Goal: Entertainment & Leisure: Browse casually

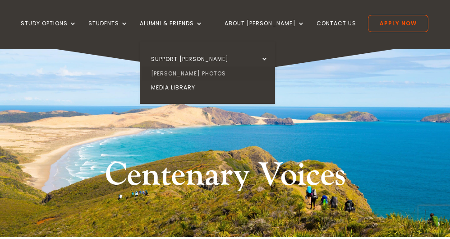
click at [179, 70] on link "[PERSON_NAME] Photos" at bounding box center [209, 73] width 135 height 14
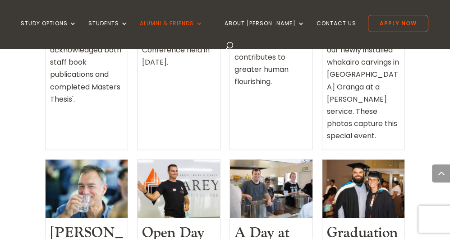
scroll to position [1121, 0]
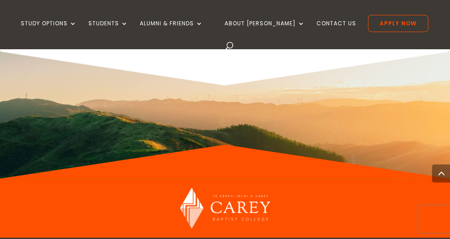
scroll to position [857, 0]
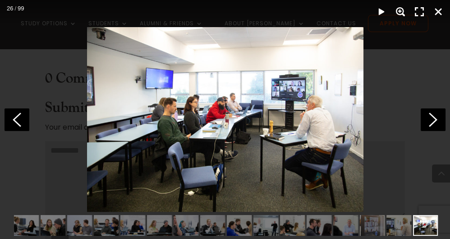
scroll to position [0, 266]
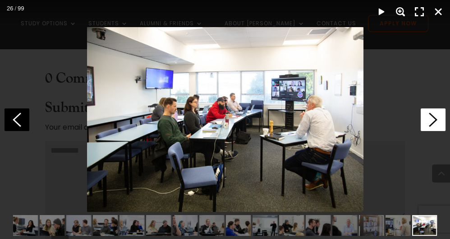
click at [429, 119] on icon at bounding box center [433, 119] width 25 height 23
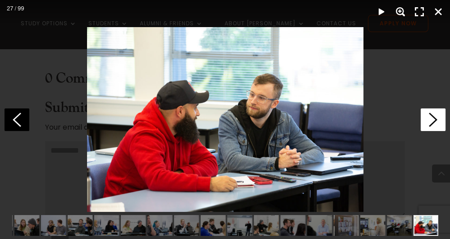
click at [429, 119] on icon at bounding box center [433, 119] width 25 height 23
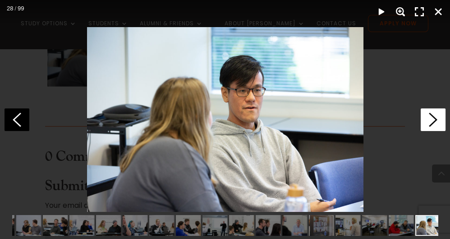
click at [429, 119] on icon at bounding box center [433, 119] width 25 height 23
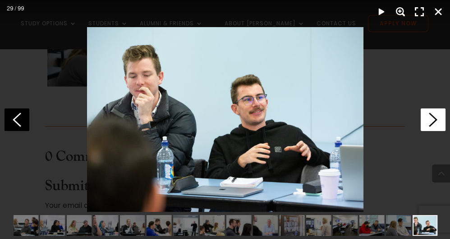
click at [429, 119] on icon at bounding box center [433, 119] width 25 height 23
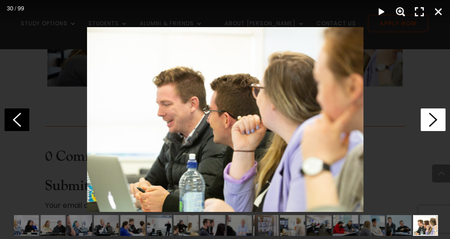
click at [429, 119] on icon at bounding box center [433, 119] width 25 height 23
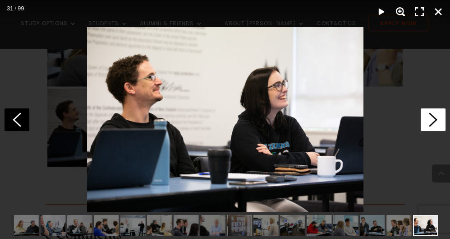
click at [429, 119] on icon at bounding box center [433, 119] width 25 height 23
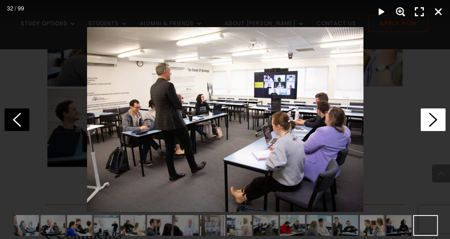
scroll to position [0, 426]
click at [429, 119] on icon at bounding box center [433, 119] width 25 height 23
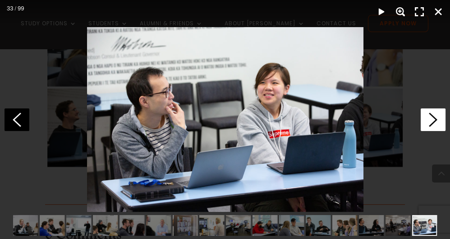
click at [429, 119] on icon at bounding box center [433, 119] width 25 height 23
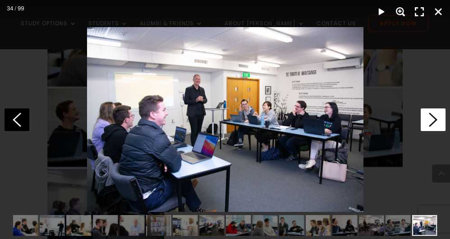
click at [429, 119] on icon at bounding box center [433, 119] width 25 height 23
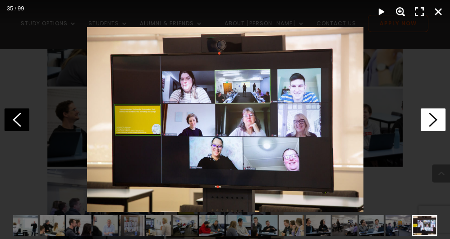
click at [429, 119] on icon at bounding box center [433, 119] width 25 height 23
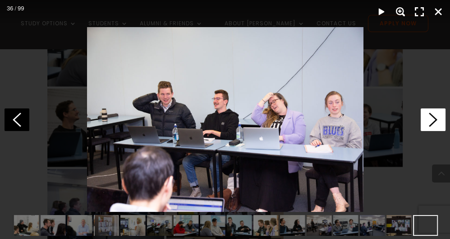
scroll to position [0, 532]
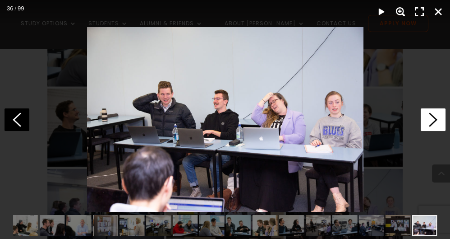
click at [429, 119] on icon at bounding box center [433, 119] width 25 height 23
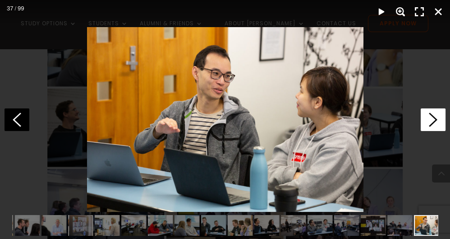
click at [429, 119] on icon at bounding box center [433, 119] width 25 height 23
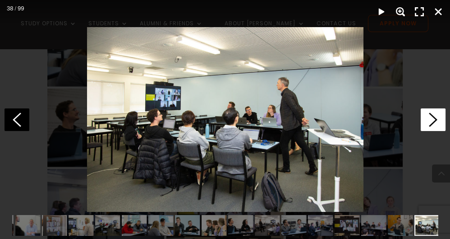
click at [429, 119] on icon at bounding box center [433, 119] width 25 height 23
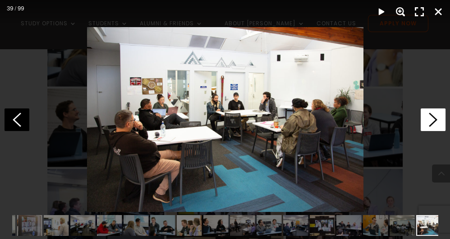
click at [429, 119] on icon at bounding box center [433, 119] width 25 height 23
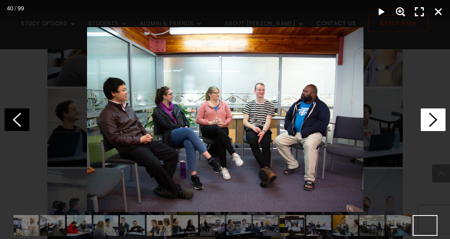
click at [429, 119] on icon at bounding box center [433, 119] width 25 height 23
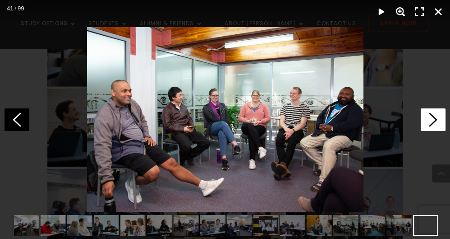
click at [429, 119] on icon at bounding box center [433, 119] width 25 height 23
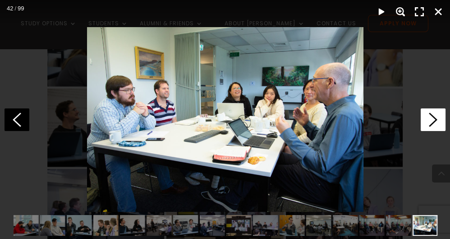
click at [429, 119] on icon at bounding box center [433, 119] width 25 height 23
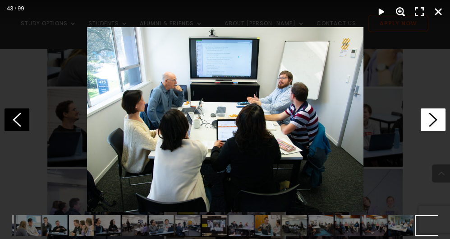
click at [429, 119] on icon at bounding box center [433, 119] width 25 height 23
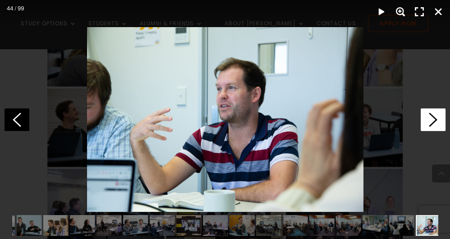
click at [429, 119] on icon at bounding box center [433, 119] width 25 height 23
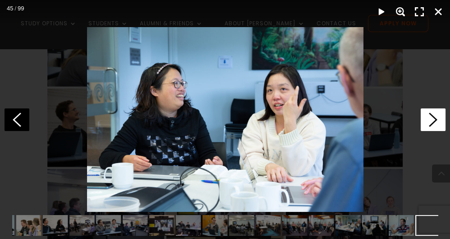
click at [429, 119] on icon at bounding box center [433, 119] width 25 height 23
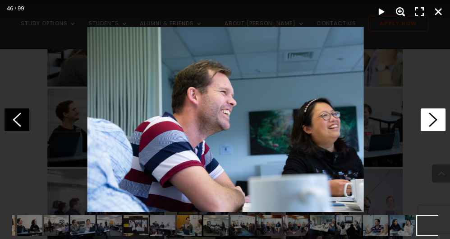
click at [429, 119] on icon at bounding box center [433, 119] width 25 height 23
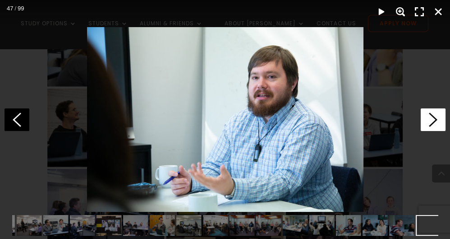
click at [429, 119] on icon at bounding box center [433, 119] width 25 height 23
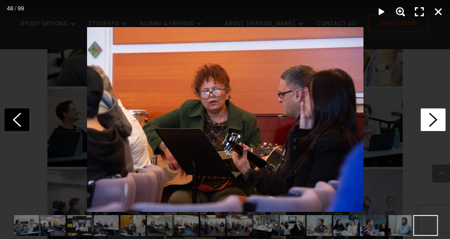
click at [429, 119] on icon at bounding box center [433, 119] width 25 height 23
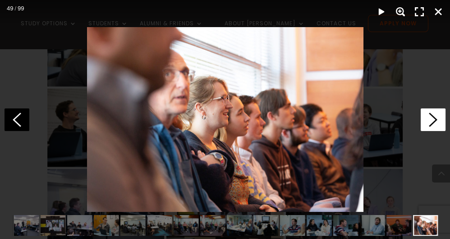
scroll to position [0, 878]
click at [429, 119] on icon at bounding box center [433, 119] width 25 height 23
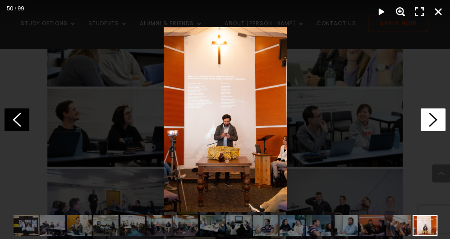
click at [429, 119] on icon at bounding box center [433, 119] width 25 height 23
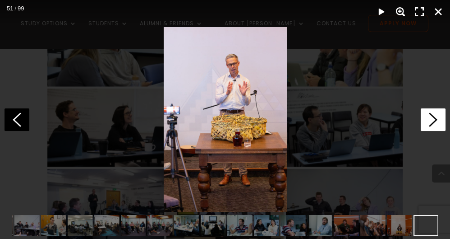
click at [429, 119] on icon at bounding box center [433, 119] width 25 height 23
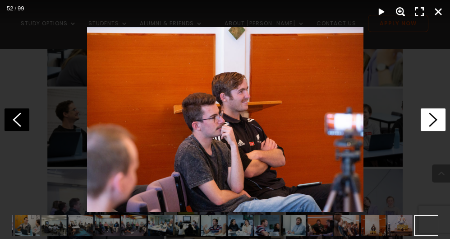
click at [429, 119] on icon at bounding box center [433, 119] width 25 height 23
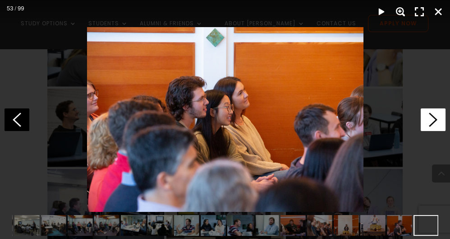
click at [429, 119] on icon at bounding box center [433, 119] width 25 height 23
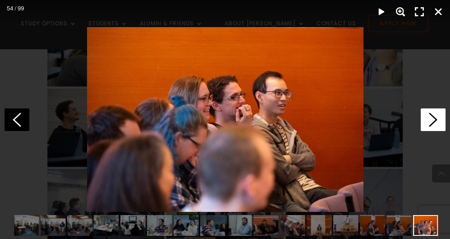
scroll to position [0, 1012]
click at [429, 119] on icon at bounding box center [433, 119] width 25 height 23
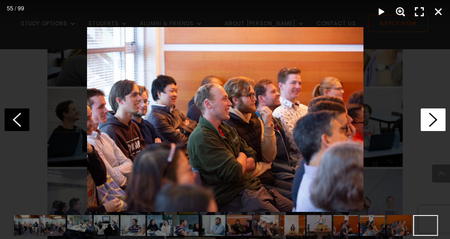
scroll to position [0, 1038]
click at [429, 119] on icon at bounding box center [433, 119] width 25 height 23
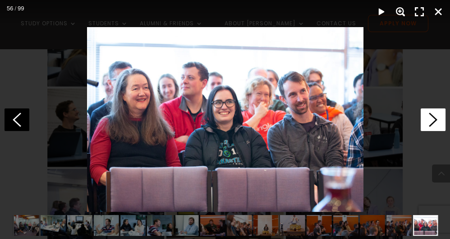
scroll to position [0, 1065]
click at [429, 119] on icon at bounding box center [433, 119] width 25 height 23
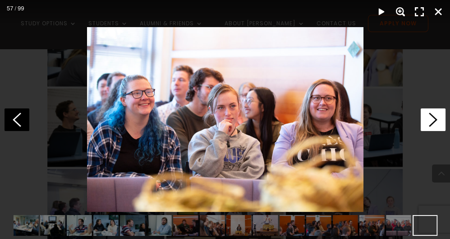
click at [429, 119] on icon at bounding box center [433, 119] width 25 height 23
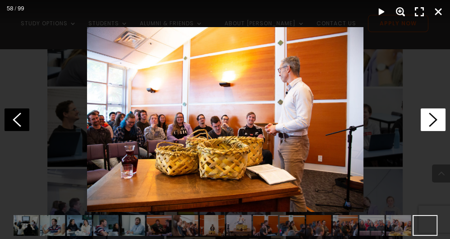
click at [429, 119] on icon at bounding box center [433, 119] width 25 height 23
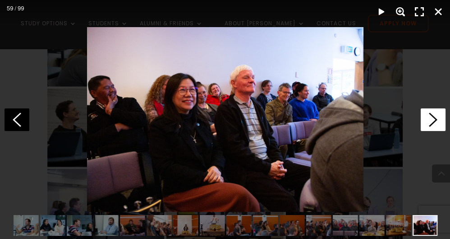
click at [429, 119] on icon at bounding box center [433, 119] width 25 height 23
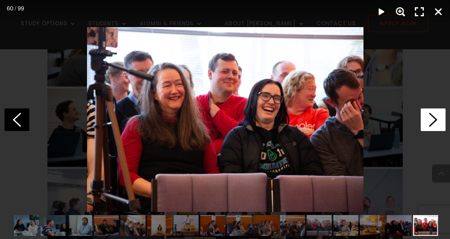
click at [429, 119] on icon at bounding box center [433, 119] width 25 height 23
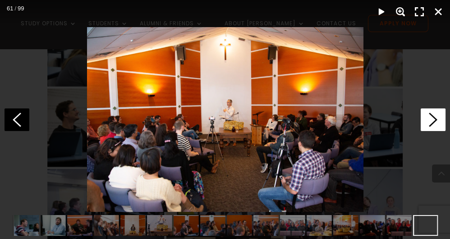
click at [429, 119] on icon at bounding box center [433, 119] width 25 height 23
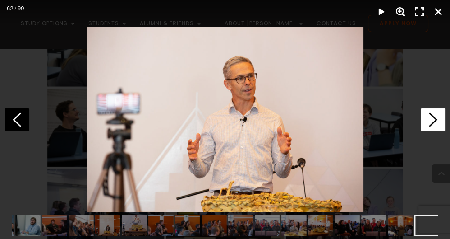
click at [429, 119] on icon at bounding box center [433, 119] width 25 height 23
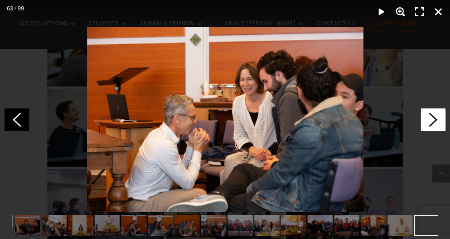
click at [429, 119] on icon at bounding box center [433, 119] width 25 height 23
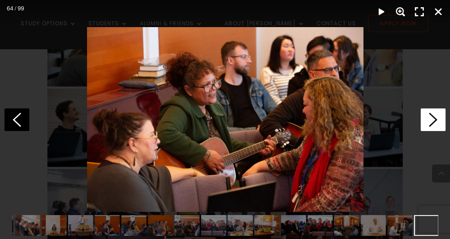
click at [429, 119] on icon at bounding box center [433, 119] width 25 height 23
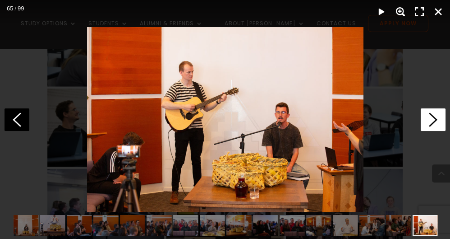
click at [429, 119] on icon at bounding box center [433, 119] width 25 height 23
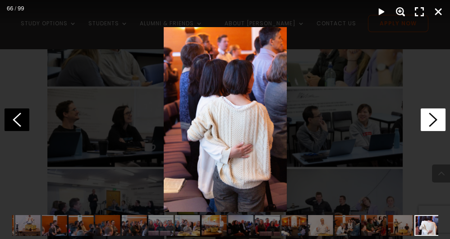
click at [429, 119] on icon at bounding box center [433, 119] width 25 height 23
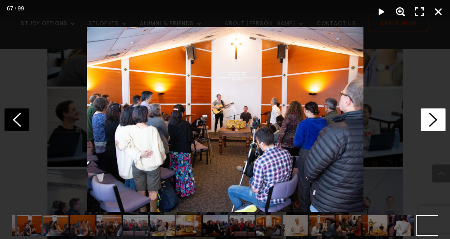
click at [429, 119] on icon at bounding box center [433, 119] width 25 height 23
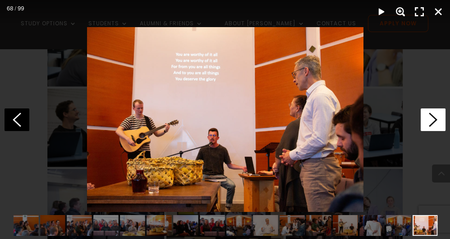
click at [429, 119] on icon at bounding box center [433, 119] width 25 height 23
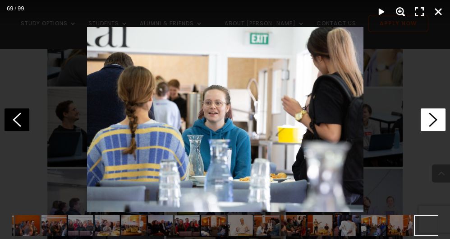
click at [429, 119] on icon at bounding box center [433, 119] width 25 height 23
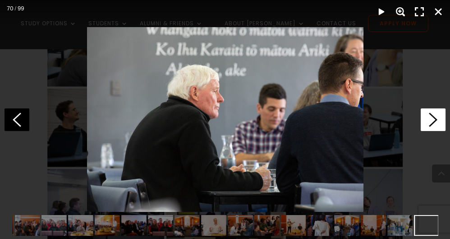
click at [429, 119] on icon at bounding box center [433, 119] width 25 height 23
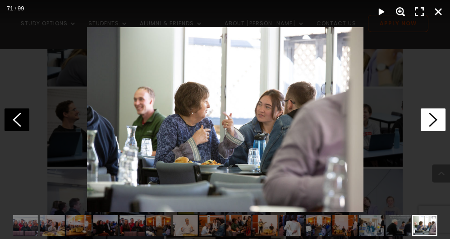
click at [429, 119] on icon at bounding box center [433, 119] width 25 height 23
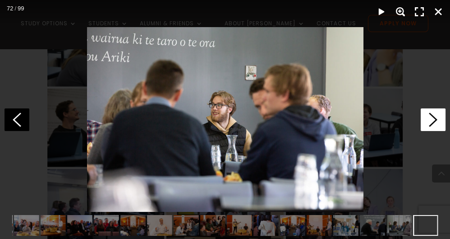
click at [429, 119] on icon at bounding box center [433, 119] width 25 height 23
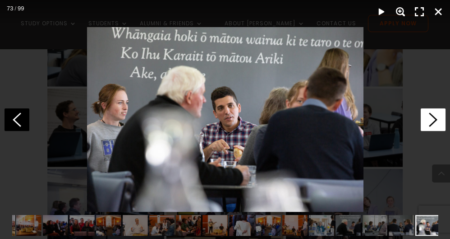
click at [429, 119] on icon at bounding box center [433, 119] width 25 height 23
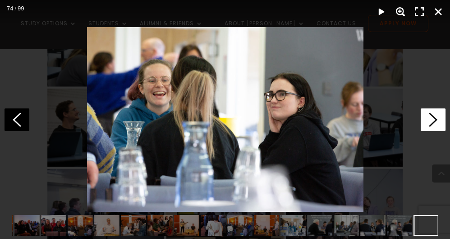
click at [429, 119] on icon at bounding box center [433, 119] width 25 height 23
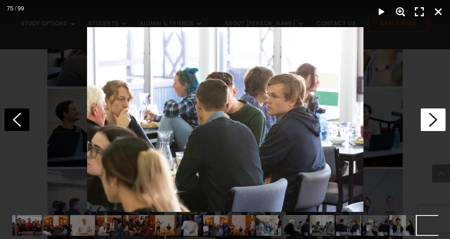
click at [429, 119] on icon at bounding box center [433, 119] width 25 height 23
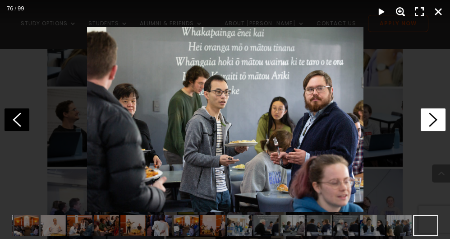
scroll to position [0, 1597]
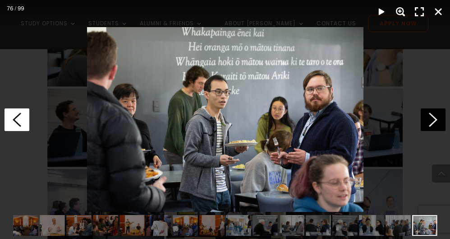
click at [14, 116] on icon at bounding box center [17, 119] width 25 height 23
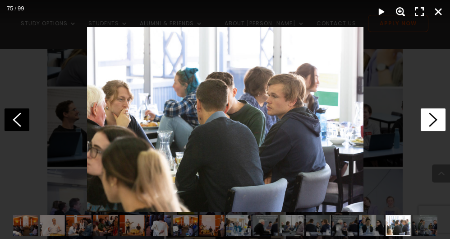
click at [430, 120] on icon at bounding box center [433, 119] width 25 height 23
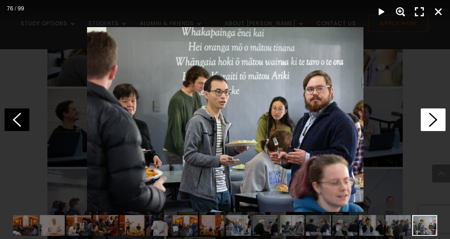
click at [430, 120] on icon at bounding box center [433, 119] width 25 height 23
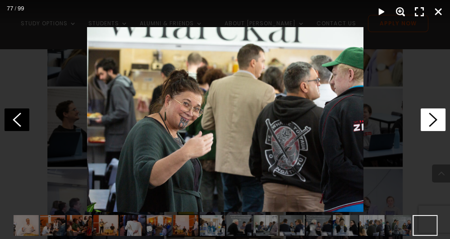
click at [430, 120] on icon at bounding box center [433, 119] width 25 height 23
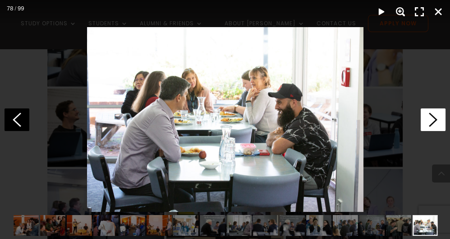
click at [430, 120] on icon at bounding box center [433, 119] width 25 height 23
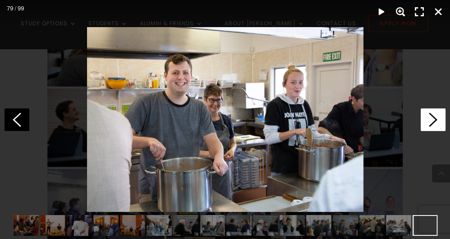
click at [430, 120] on icon at bounding box center [433, 119] width 25 height 23
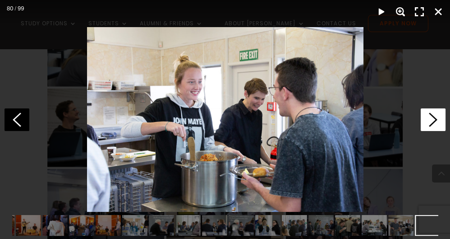
click at [430, 120] on icon at bounding box center [433, 119] width 25 height 23
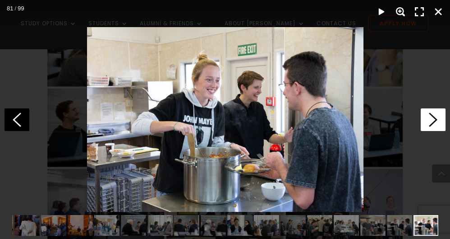
click at [430, 120] on icon at bounding box center [433, 119] width 25 height 23
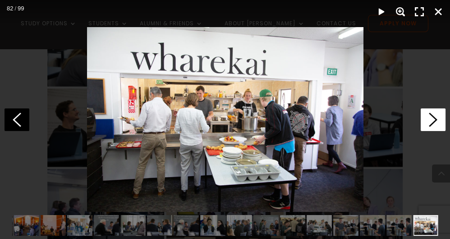
scroll to position [0, 1757]
click at [430, 120] on icon at bounding box center [433, 119] width 25 height 23
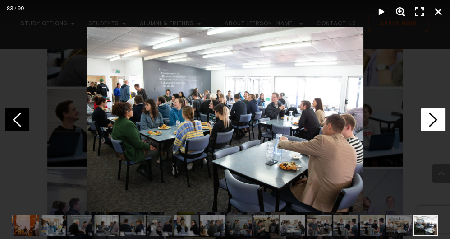
click at [430, 120] on icon at bounding box center [433, 119] width 25 height 23
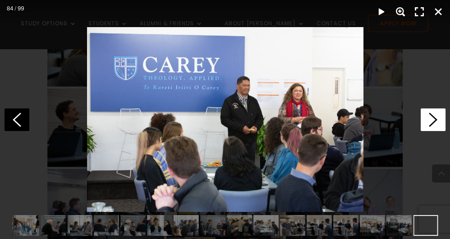
click at [430, 120] on icon at bounding box center [433, 119] width 25 height 23
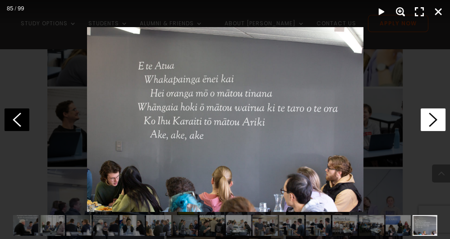
click at [430, 120] on icon at bounding box center [433, 119] width 25 height 23
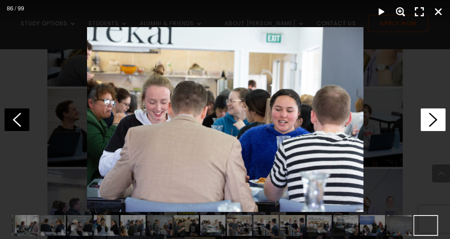
click at [430, 120] on icon at bounding box center [433, 119] width 25 height 23
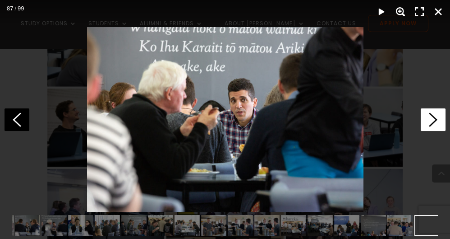
click at [430, 120] on icon at bounding box center [433, 119] width 25 height 23
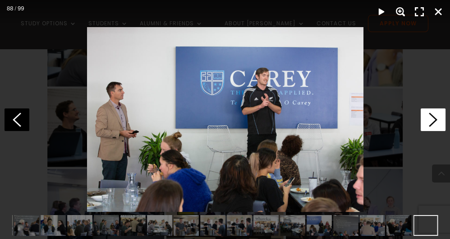
click at [430, 120] on icon at bounding box center [433, 119] width 25 height 23
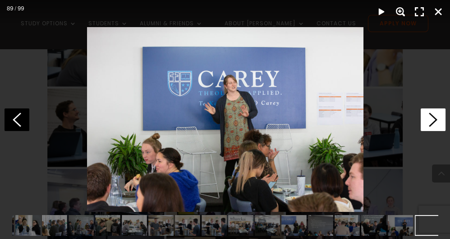
click at [430, 120] on icon at bounding box center [433, 119] width 25 height 23
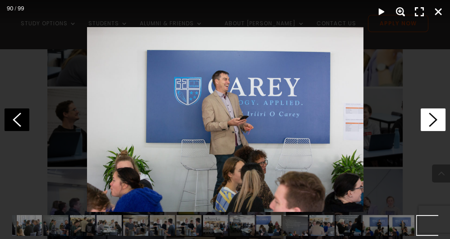
click at [430, 120] on icon at bounding box center [433, 119] width 25 height 23
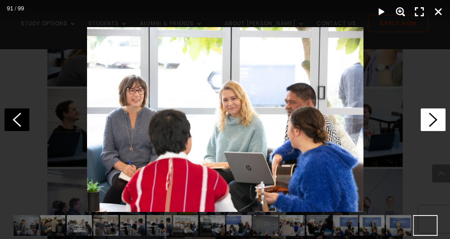
click at [430, 120] on icon at bounding box center [433, 119] width 25 height 23
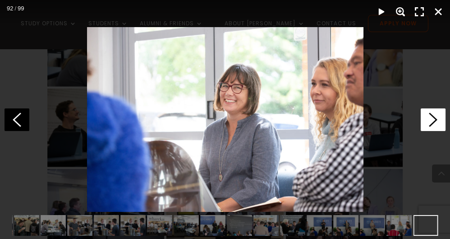
click at [430, 120] on icon at bounding box center [433, 119] width 25 height 23
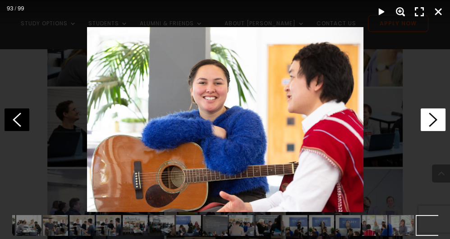
click at [430, 120] on icon at bounding box center [433, 119] width 25 height 23
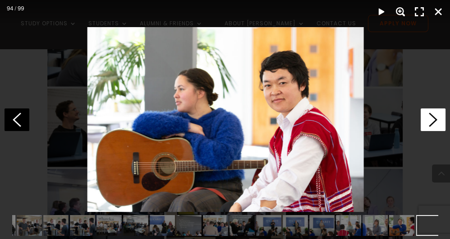
click at [430, 120] on icon at bounding box center [433, 119] width 25 height 23
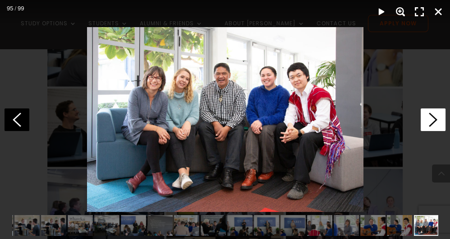
click at [430, 120] on icon at bounding box center [433, 119] width 25 height 23
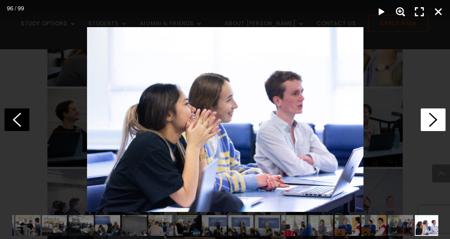
click at [430, 120] on icon at bounding box center [433, 119] width 25 height 23
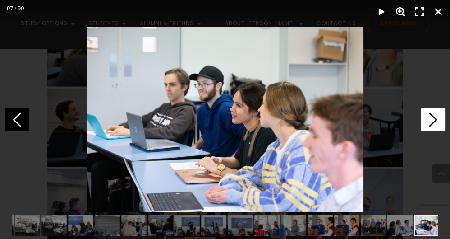
click at [430, 121] on icon at bounding box center [433, 119] width 25 height 23
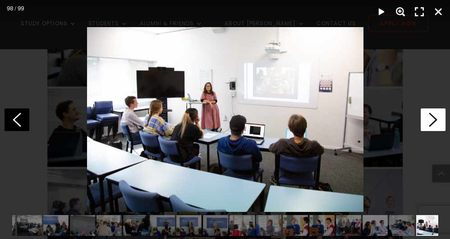
click at [430, 121] on icon at bounding box center [433, 119] width 25 height 23
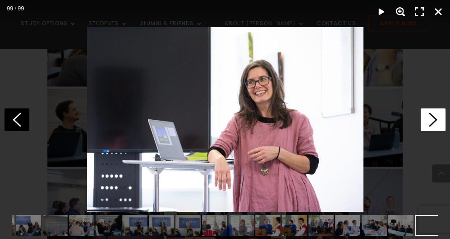
click at [430, 121] on icon at bounding box center [433, 119] width 25 height 23
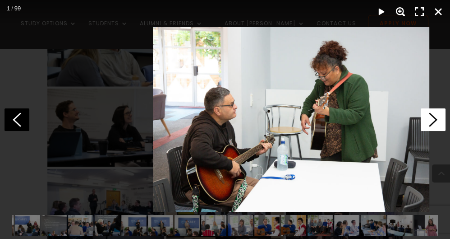
scroll to position [0, 0]
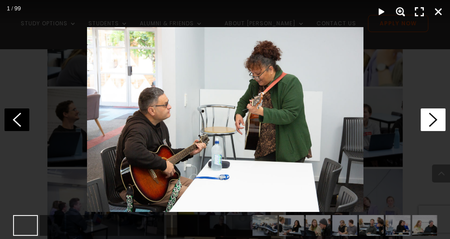
click at [430, 121] on icon at bounding box center [433, 119] width 25 height 23
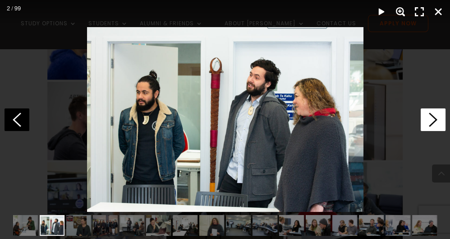
click at [430, 121] on icon at bounding box center [433, 119] width 25 height 23
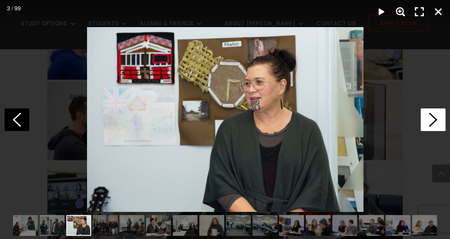
click at [430, 121] on icon at bounding box center [433, 119] width 25 height 23
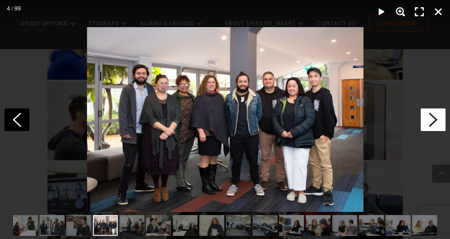
click at [430, 121] on icon at bounding box center [433, 119] width 25 height 23
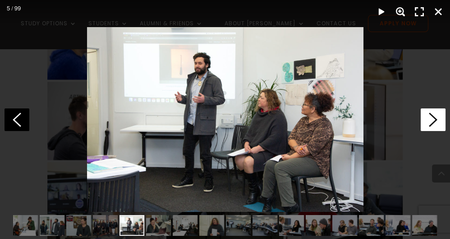
click at [430, 121] on icon at bounding box center [433, 119] width 25 height 23
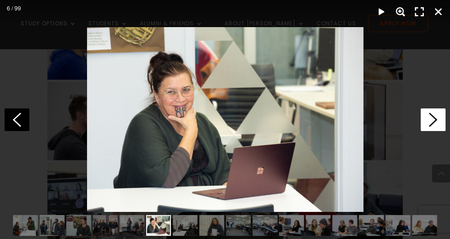
click at [430, 121] on icon at bounding box center [433, 119] width 25 height 23
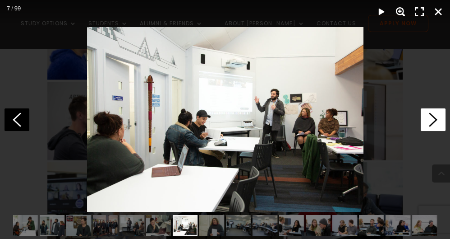
click at [430, 121] on icon at bounding box center [433, 119] width 25 height 23
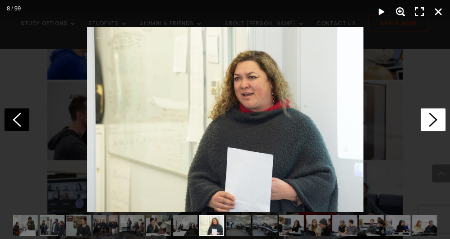
click at [430, 121] on icon at bounding box center [433, 119] width 25 height 23
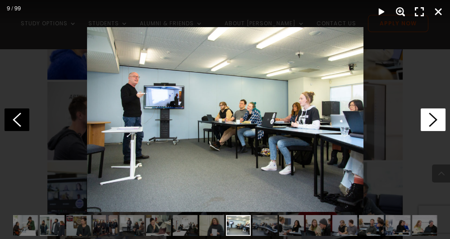
click at [430, 121] on icon at bounding box center [433, 119] width 25 height 23
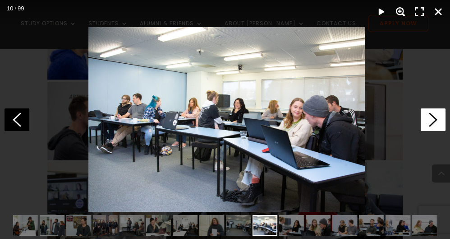
click at [430, 121] on icon at bounding box center [433, 119] width 25 height 23
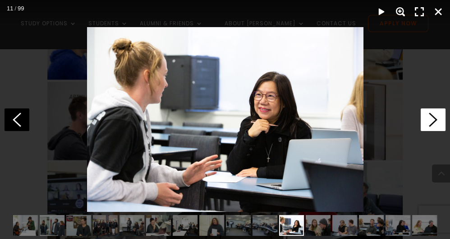
click at [430, 121] on icon at bounding box center [433, 119] width 25 height 23
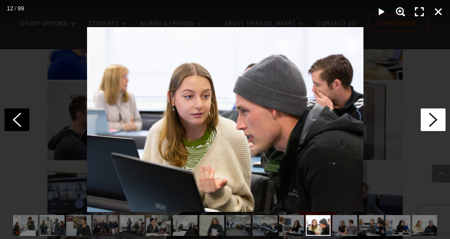
click at [430, 121] on icon at bounding box center [433, 119] width 25 height 23
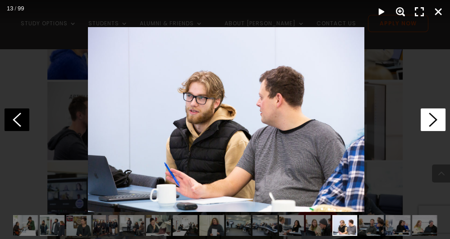
click at [430, 121] on icon at bounding box center [433, 119] width 25 height 23
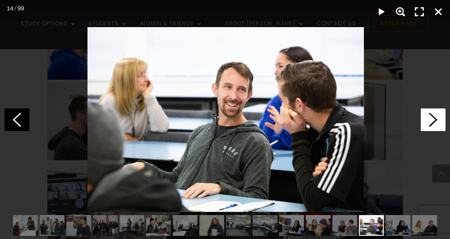
click at [430, 121] on icon at bounding box center [433, 119] width 25 height 23
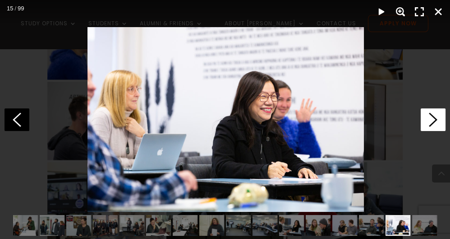
click at [430, 121] on icon at bounding box center [433, 119] width 25 height 23
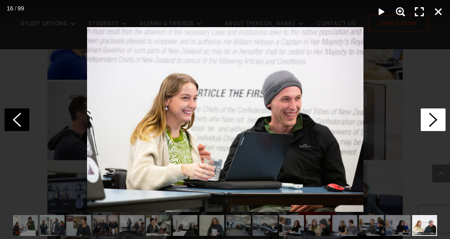
click at [430, 121] on icon at bounding box center [433, 119] width 25 height 23
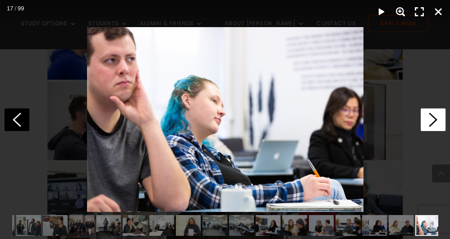
click at [430, 121] on icon at bounding box center [433, 119] width 25 height 23
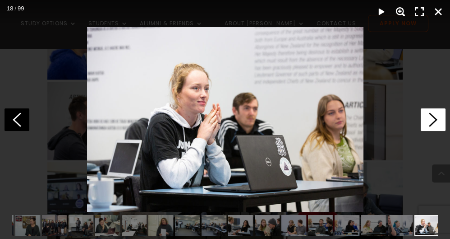
click at [430, 121] on icon at bounding box center [433, 119] width 25 height 23
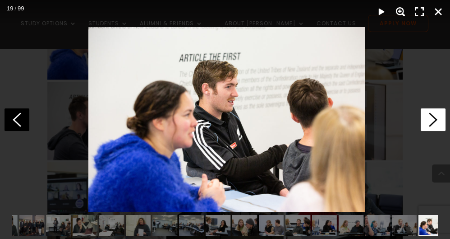
click at [430, 121] on icon at bounding box center [433, 119] width 25 height 23
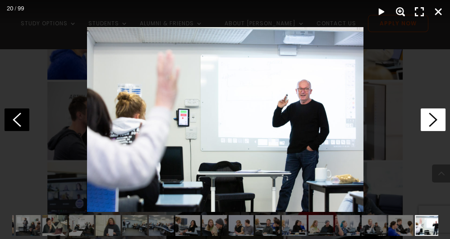
click at [430, 121] on icon at bounding box center [433, 119] width 25 height 23
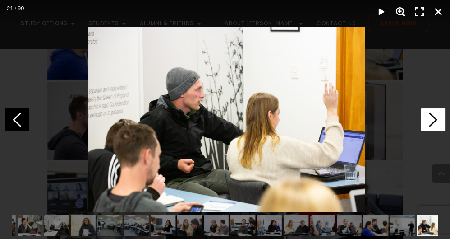
click at [430, 121] on icon at bounding box center [433, 119] width 25 height 23
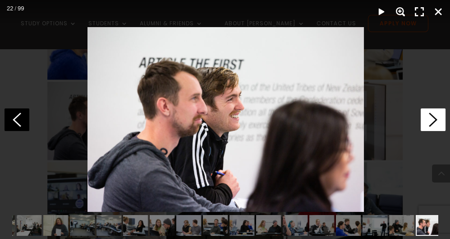
click at [430, 121] on icon at bounding box center [433, 119] width 25 height 23
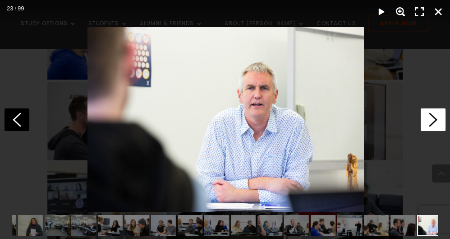
click at [430, 121] on icon at bounding box center [433, 119] width 25 height 23
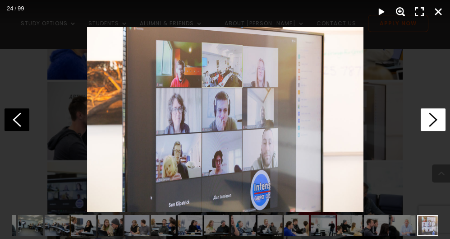
click at [430, 121] on icon at bounding box center [433, 119] width 25 height 23
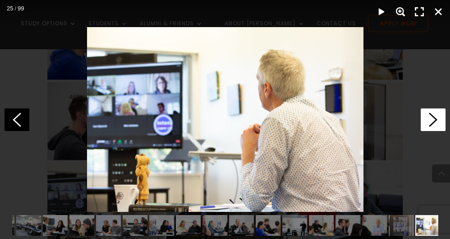
click at [430, 121] on icon at bounding box center [433, 119] width 25 height 23
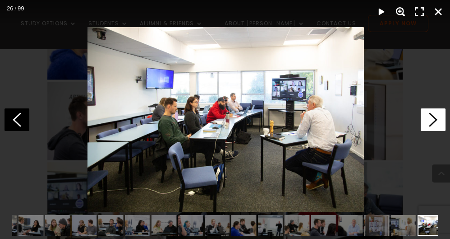
click at [430, 121] on icon at bounding box center [433, 119] width 25 height 23
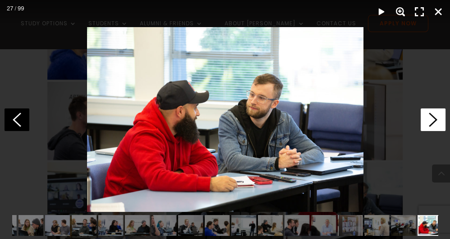
click at [430, 121] on icon at bounding box center [433, 119] width 25 height 23
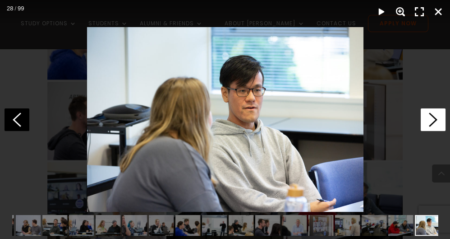
click at [430, 121] on icon at bounding box center [433, 119] width 25 height 23
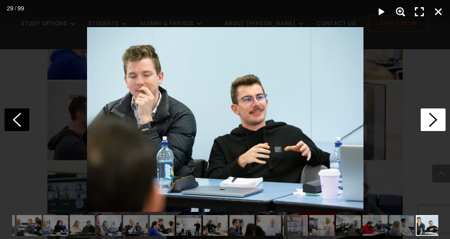
click at [430, 121] on icon at bounding box center [433, 119] width 25 height 23
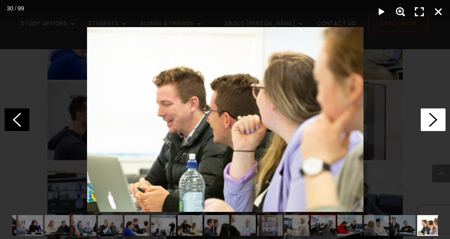
click at [430, 121] on icon at bounding box center [433, 119] width 25 height 23
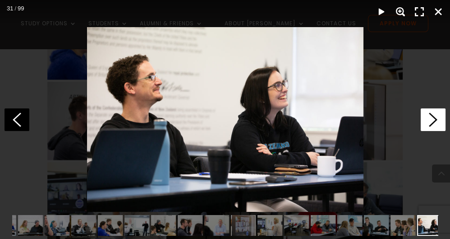
click at [430, 121] on icon at bounding box center [433, 119] width 25 height 23
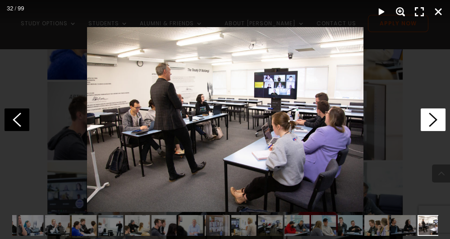
click at [430, 121] on icon at bounding box center [433, 119] width 25 height 23
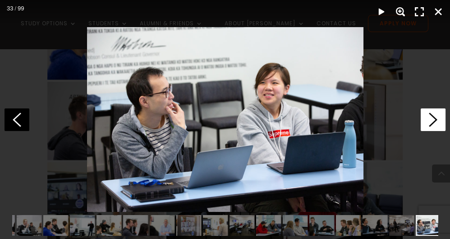
click at [430, 121] on icon at bounding box center [433, 119] width 25 height 23
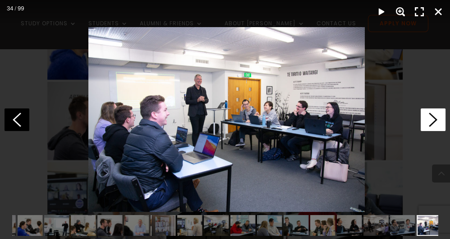
click at [430, 121] on icon at bounding box center [433, 119] width 25 height 23
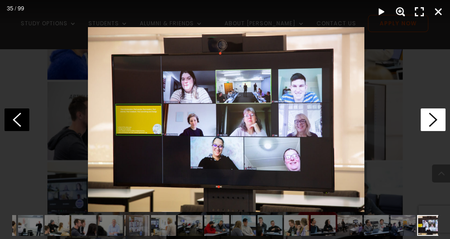
click at [430, 121] on icon at bounding box center [433, 119] width 25 height 23
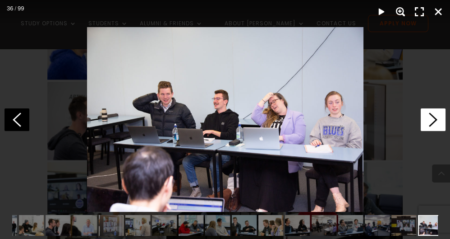
click at [430, 121] on icon at bounding box center [433, 119] width 25 height 23
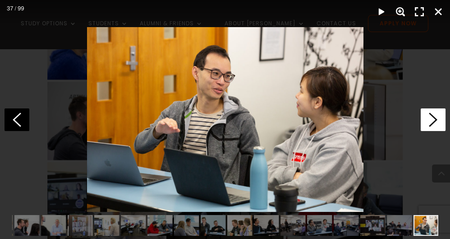
click at [430, 121] on icon at bounding box center [433, 119] width 25 height 23
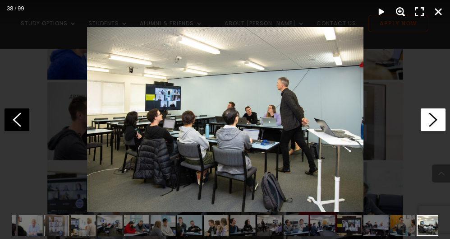
click at [430, 121] on icon at bounding box center [433, 119] width 25 height 23
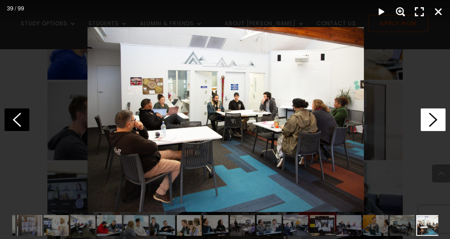
click at [430, 121] on icon at bounding box center [433, 119] width 25 height 23
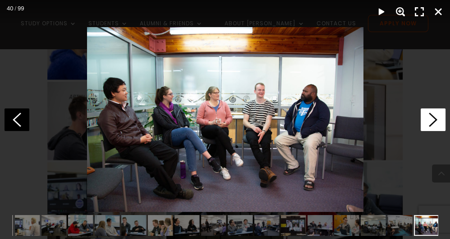
click at [430, 121] on icon at bounding box center [433, 119] width 25 height 23
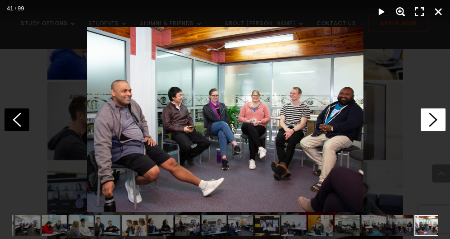
click at [430, 121] on icon at bounding box center [433, 119] width 25 height 23
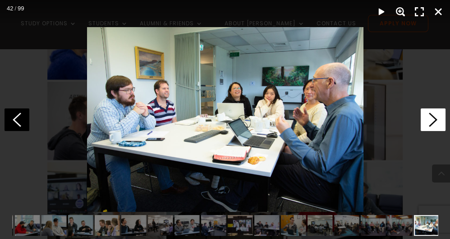
click at [430, 121] on icon at bounding box center [433, 119] width 25 height 23
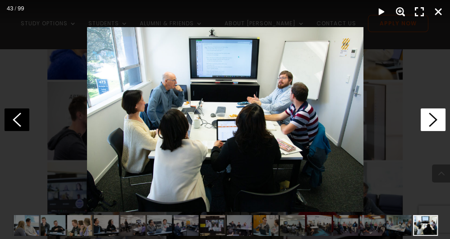
scroll to position [0, 719]
